Goal: Transaction & Acquisition: Download file/media

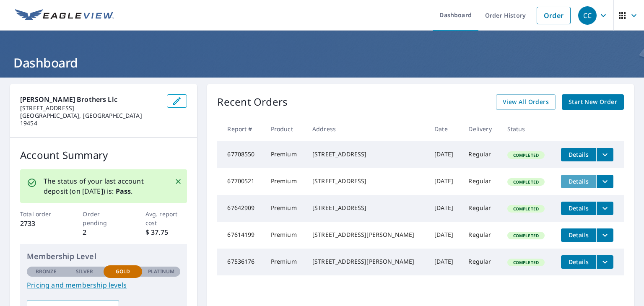
click at [571, 185] on span "Details" at bounding box center [578, 181] width 25 height 8
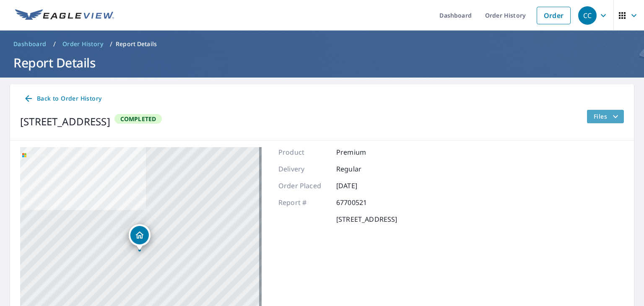
click at [594, 118] on span "Files" at bounding box center [607, 117] width 27 height 10
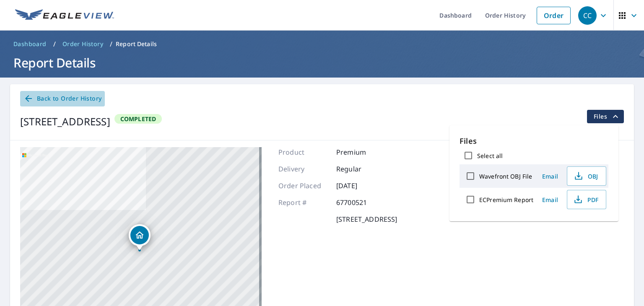
click at [27, 97] on icon at bounding box center [28, 98] width 7 height 7
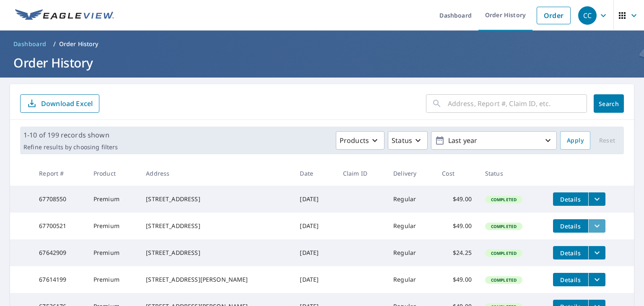
click at [592, 231] on icon "filesDropdownBtn-67700521" at bounding box center [597, 226] width 10 height 10
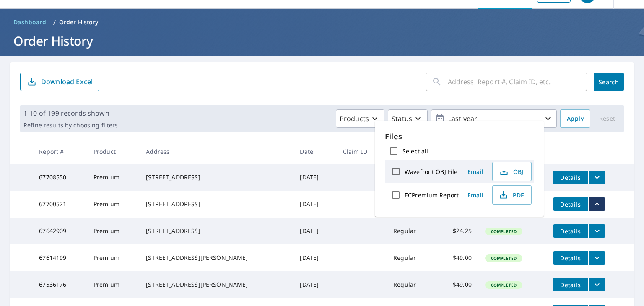
scroll to position [18, 0]
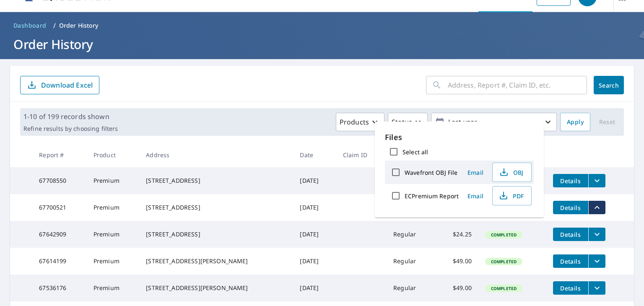
click at [198, 212] on div "[STREET_ADDRESS]" at bounding box center [216, 207] width 140 height 8
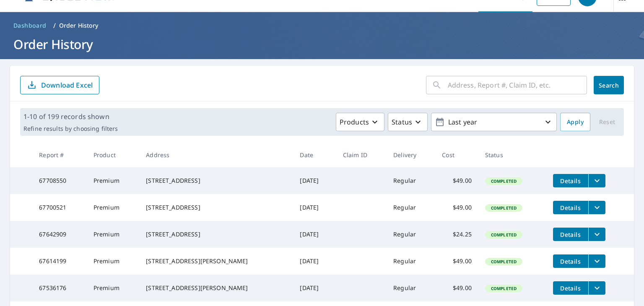
drag, startPoint x: 47, startPoint y: 212, endPoint x: 62, endPoint y: 208, distance: 15.9
click at [47, 211] on td "67700521" at bounding box center [59, 207] width 55 height 27
drag, startPoint x: 509, startPoint y: 213, endPoint x: 468, endPoint y: 217, distance: 41.2
click at [508, 211] on span "Completed" at bounding box center [504, 208] width 36 height 6
click at [457, 218] on td "$49.00" at bounding box center [456, 207] width 43 height 27
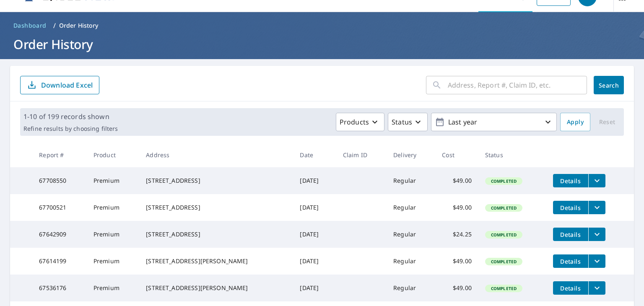
click at [565, 210] on span "Details" at bounding box center [570, 208] width 25 height 8
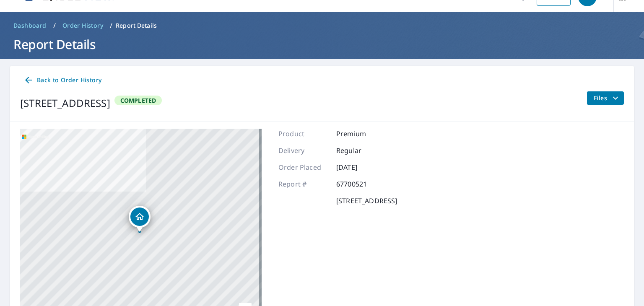
click at [594, 99] on span "Files" at bounding box center [607, 98] width 27 height 10
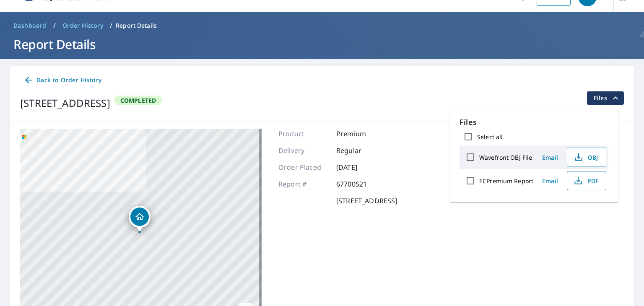
click at [593, 183] on span "PDF" at bounding box center [585, 181] width 27 height 10
